Goal: Transaction & Acquisition: Book appointment/travel/reservation

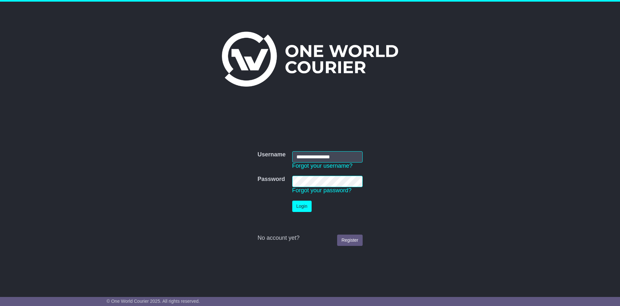
type input "**********"
click at [301, 205] on button "Login" at bounding box center [301, 206] width 19 height 11
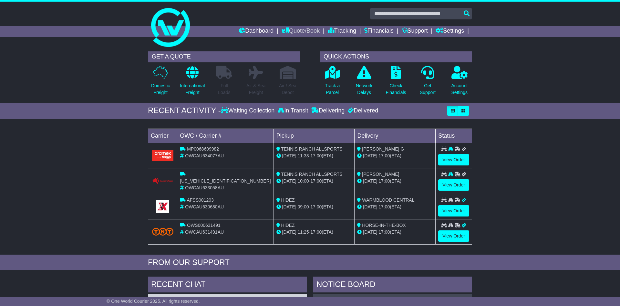
click at [289, 32] on link "Quote/Book" at bounding box center [301, 31] width 38 height 11
click at [290, 40] on link "Domestic" at bounding box center [307, 42] width 51 height 7
